Goal: Task Accomplishment & Management: Complete application form

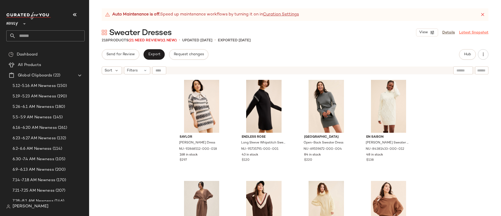
click at [479, 31] on link "Latest Snapshot" at bounding box center [473, 33] width 29 height 6
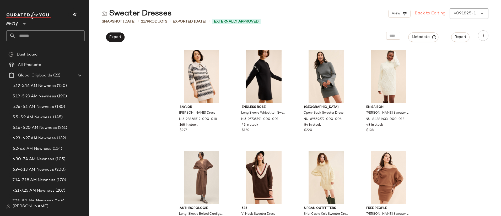
click at [426, 14] on link "Back to Editing" at bounding box center [430, 13] width 31 height 6
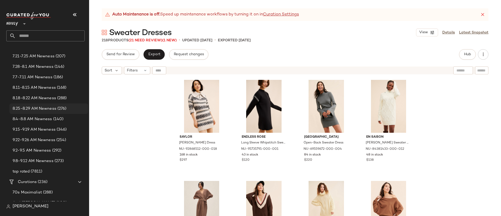
scroll to position [208, 0]
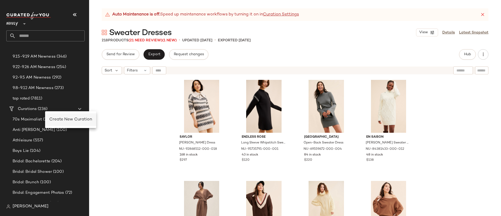
click at [69, 119] on span "Create New Curation" at bounding box center [70, 120] width 43 height 4
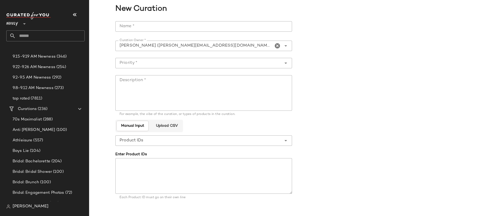
click at [195, 25] on input "Name *" at bounding box center [203, 26] width 177 height 10
click at [128, 27] on input "**********" at bounding box center [203, 26] width 177 height 10
type input "**********"
click at [196, 88] on textarea "Description *" at bounding box center [203, 93] width 177 height 36
click at [179, 61] on input "Priority *" at bounding box center [198, 63] width 166 height 6
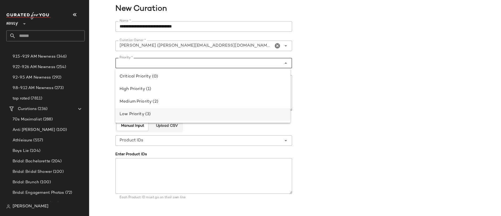
click at [180, 118] on div "Low Priority (3)" at bounding box center [202, 114] width 175 height 13
type input "**********"
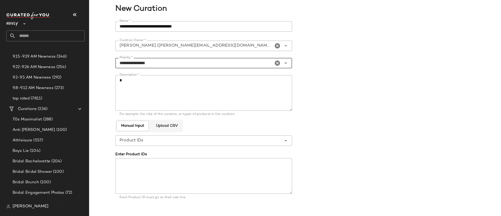
click at [207, 96] on textarea "Description *" at bounding box center [203, 93] width 177 height 36
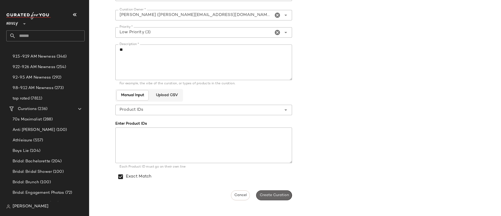
click at [274, 194] on span "Create Curation" at bounding box center [273, 196] width 29 height 4
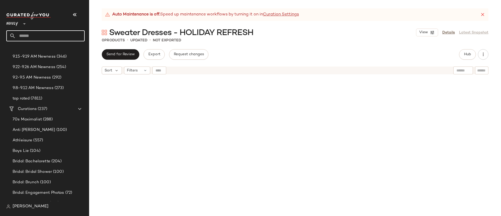
click at [51, 37] on input "text" at bounding box center [50, 35] width 69 height 11
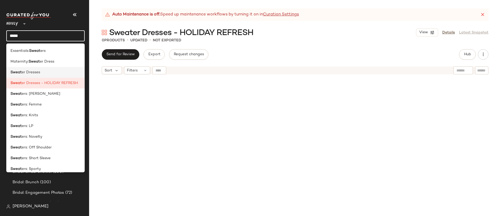
type input "*****"
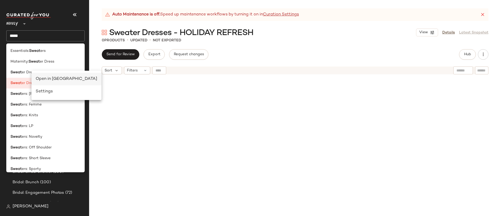
click at [44, 76] on div "Open in Split View" at bounding box center [66, 79] width 70 height 13
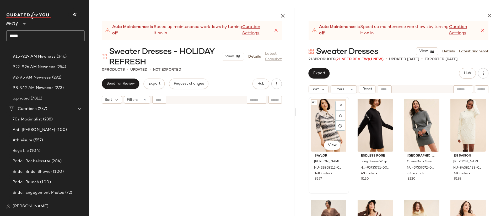
click at [317, 118] on div "#1 View" at bounding box center [329, 125] width 37 height 53
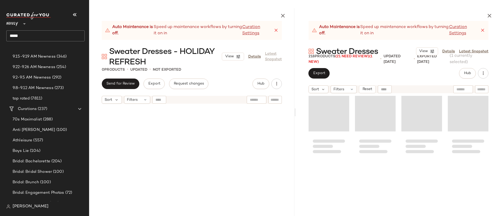
scroll to position [5419, 0]
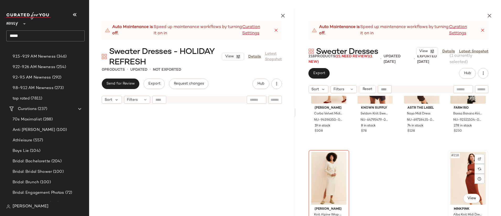
click at [457, 170] on div "#218 View" at bounding box center [468, 178] width 37 height 53
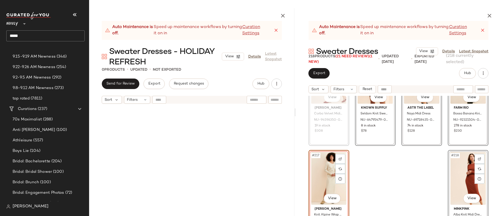
scroll to position [5418, 0]
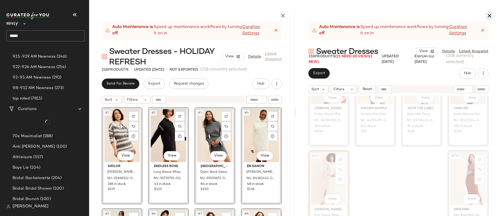
click at [488, 14] on icon "button" at bounding box center [490, 16] width 6 height 6
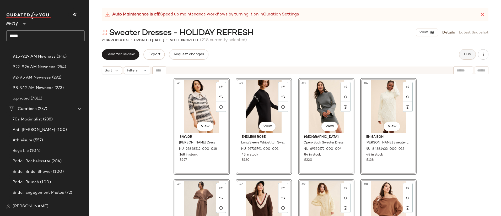
click at [467, 57] on button "Hub" at bounding box center [467, 54] width 17 height 10
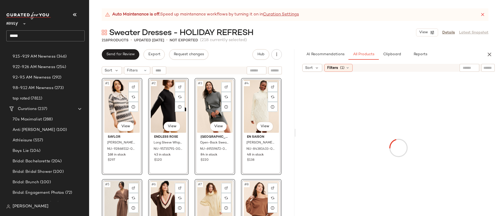
click at [283, 110] on div "#1 View Saylor Dolly Sweater Dress NU-92868512-000-018 168 in stock $297 #2 Vie…" at bounding box center [191, 153] width 205 height 152
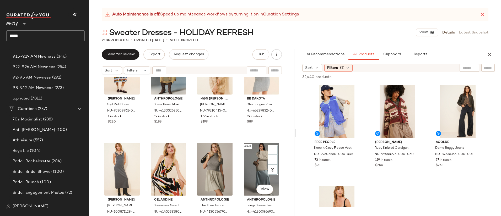
scroll to position [884, 0]
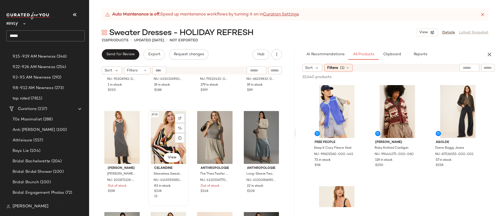
click at [170, 140] on div "#38 View" at bounding box center [168, 137] width 37 height 53
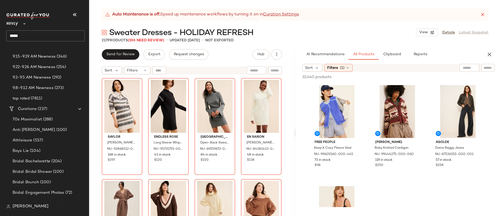
click at [283, 139] on div "Saylor Dolly Sweater Dress NU-92868512-000-018 168 in stock $297 Endless Rose L…" at bounding box center [191, 153] width 205 height 152
click at [332, 70] on span "Filters" at bounding box center [332, 68] width 11 height 6
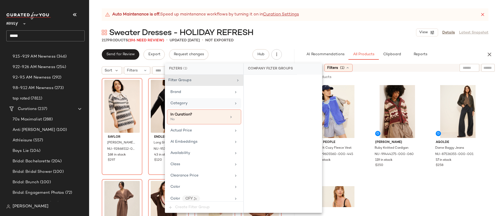
click at [200, 102] on div "Category" at bounding box center [201, 104] width 61 height 6
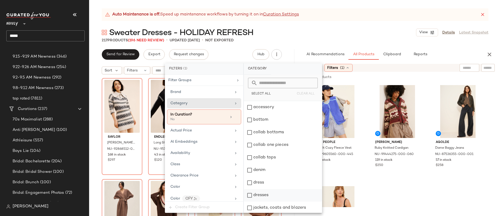
click at [285, 193] on div "dresses" at bounding box center [283, 195] width 78 height 13
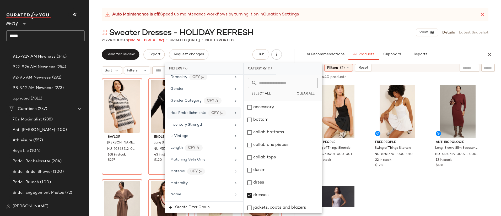
scroll to position [220, 0]
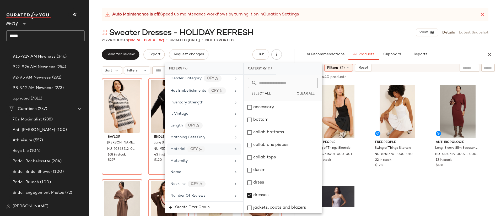
click at [177, 148] on span "Material" at bounding box center [178, 149] width 15 height 4
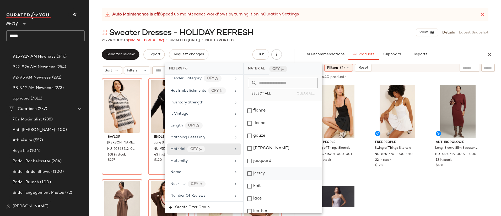
scroll to position [211, 0]
click at [260, 172] on div "knit" at bounding box center [283, 173] width 78 height 13
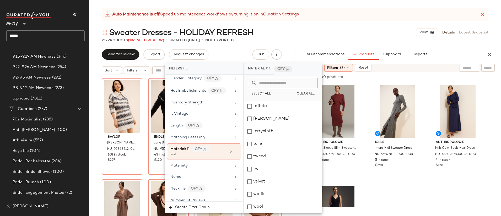
scroll to position [568, 0]
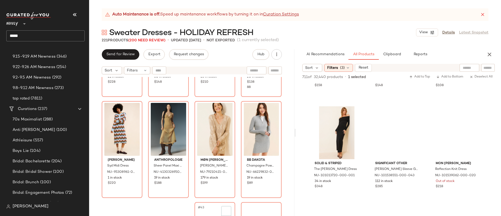
scroll to position [944, 0]
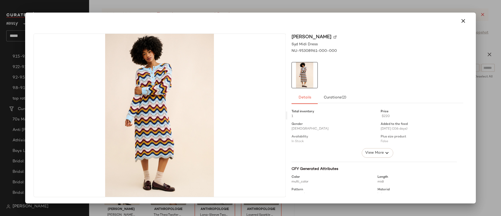
click at [188, 10] on div at bounding box center [250, 108] width 501 height 216
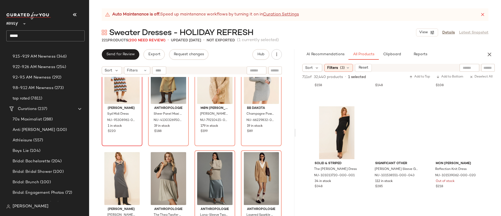
click at [284, 136] on div "Callahan Syd Midi Dress NU-95308961-000-000 1 in stock $220 Anthropologie Sheer…" at bounding box center [191, 153] width 205 height 152
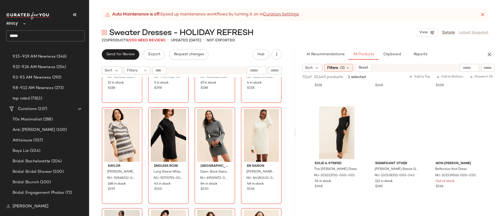
scroll to position [0, 0]
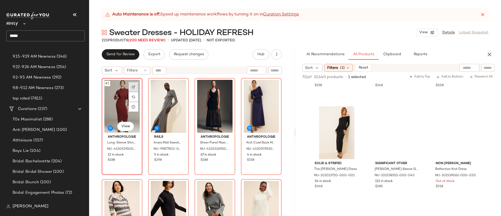
click at [133, 88] on img at bounding box center [133, 87] width 3 height 3
click at [235, 78] on div "Anthropologie Long-Sleeve Slim Sweater Midi Dress NU-4130529100023-000-627 12 i…" at bounding box center [192, 153] width 180 height 151
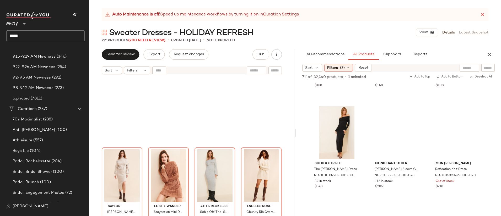
scroll to position [685, 0]
